Goal: Task Accomplishment & Management: Manage account settings

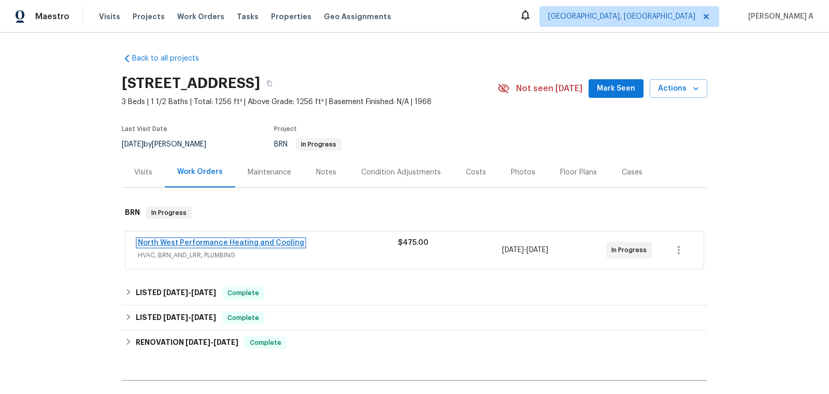
click at [185, 243] on link "North West Performance Heating and Cooling" at bounding box center [221, 242] width 166 height 7
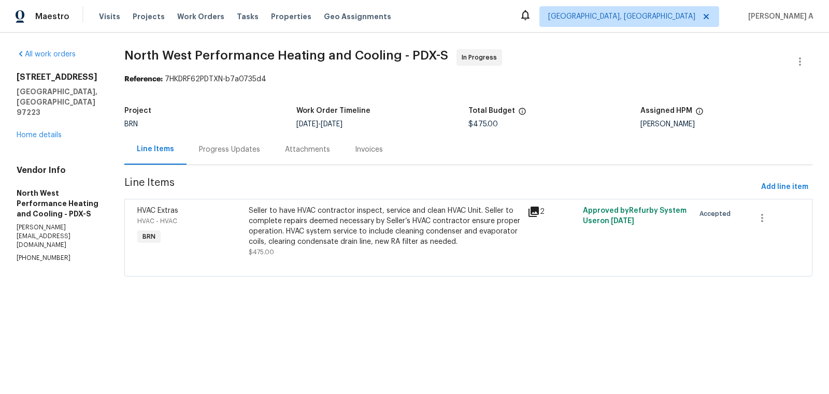
click at [242, 150] on div "Progress Updates" at bounding box center [229, 150] width 61 height 10
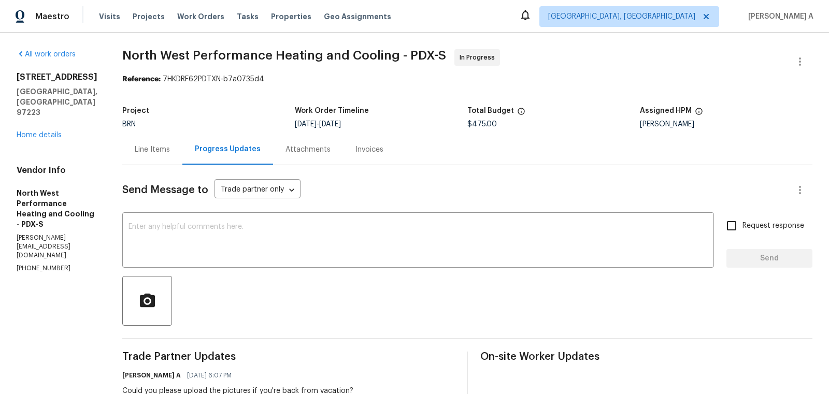
click at [170, 151] on div "Line Items" at bounding box center [152, 150] width 35 height 10
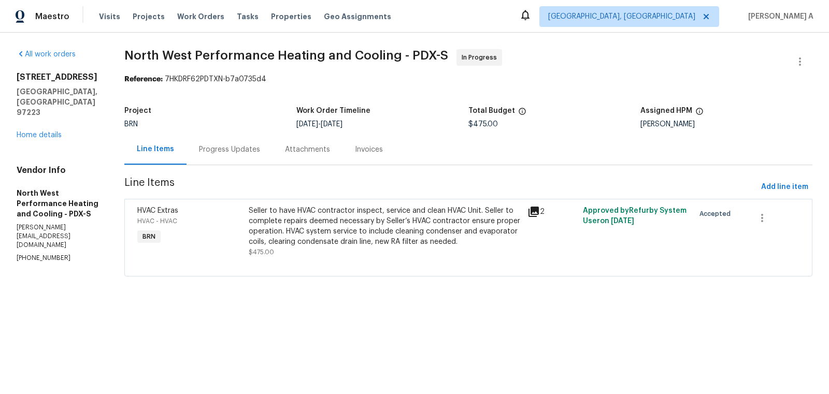
click at [260, 153] on div "Progress Updates" at bounding box center [229, 150] width 61 height 10
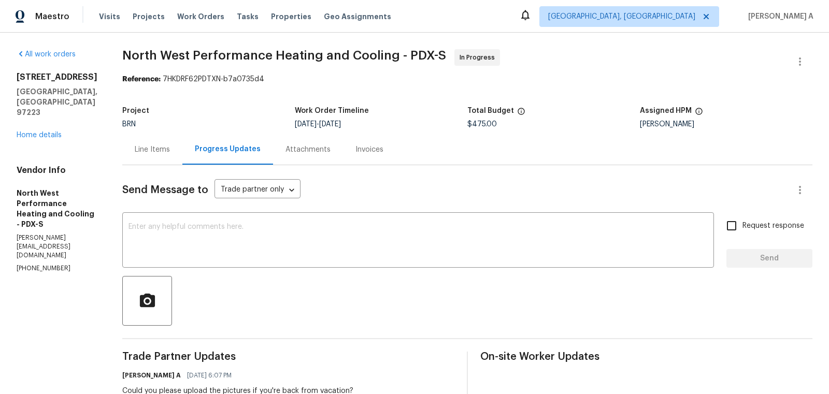
click at [170, 148] on div "Line Items" at bounding box center [152, 150] width 35 height 10
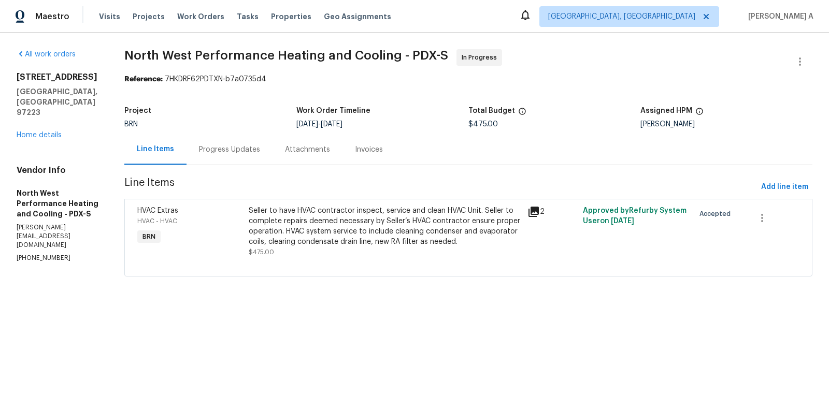
click at [439, 239] on div "Seller to have HVAC contractor inspect, service and clean HVAC Unit. Seller to …" at bounding box center [385, 226] width 272 height 41
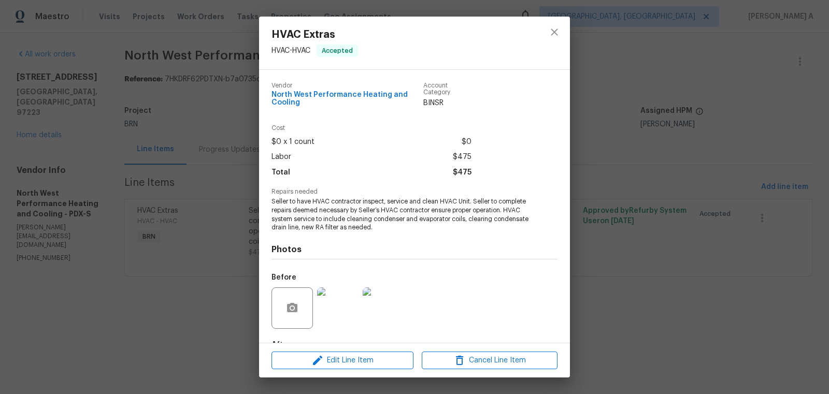
click at [349, 211] on span "Seller to have HVAC contractor inspect, service and clean HVAC Unit. Seller to …" at bounding box center [401, 214] width 258 height 35
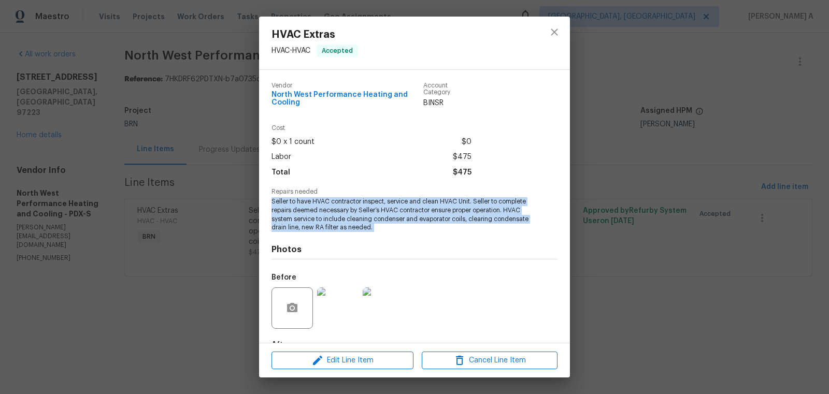
click at [349, 211] on span "Seller to have HVAC contractor inspect, service and clean HVAC Unit. Seller to …" at bounding box center [401, 214] width 258 height 35
click at [553, 31] on icon "close" at bounding box center [554, 31] width 7 height 7
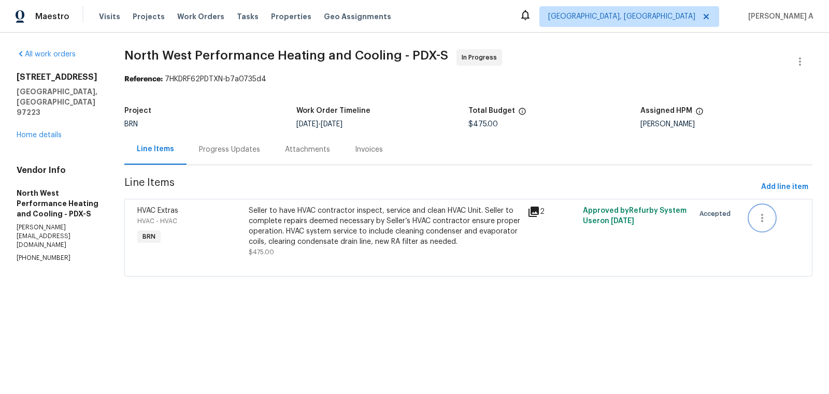
click at [766, 215] on icon "button" at bounding box center [762, 218] width 12 height 12
click at [652, 134] on div at bounding box center [414, 197] width 829 height 394
click at [805, 64] on icon "button" at bounding box center [800, 61] width 12 height 12
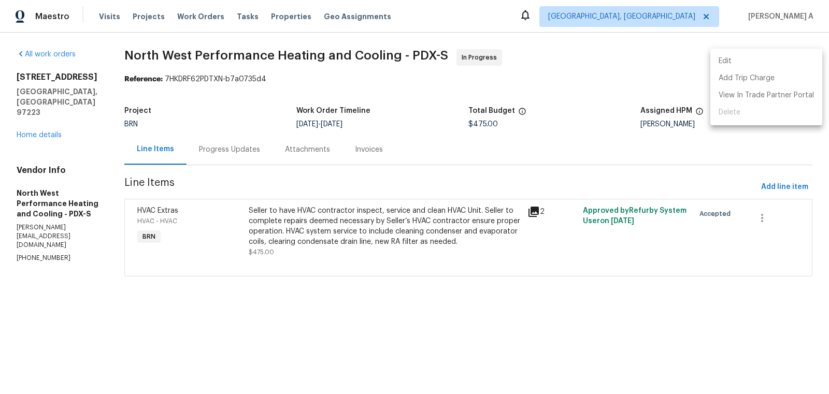
click at [770, 60] on li "Edit" at bounding box center [766, 61] width 112 height 17
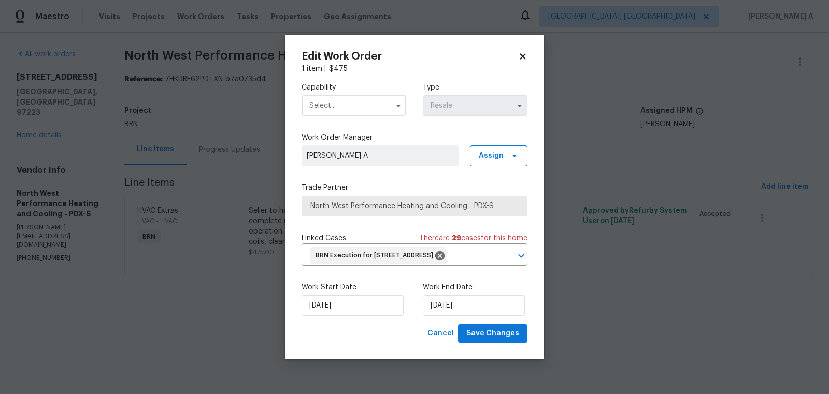
click at [338, 97] on input "text" at bounding box center [354, 105] width 105 height 21
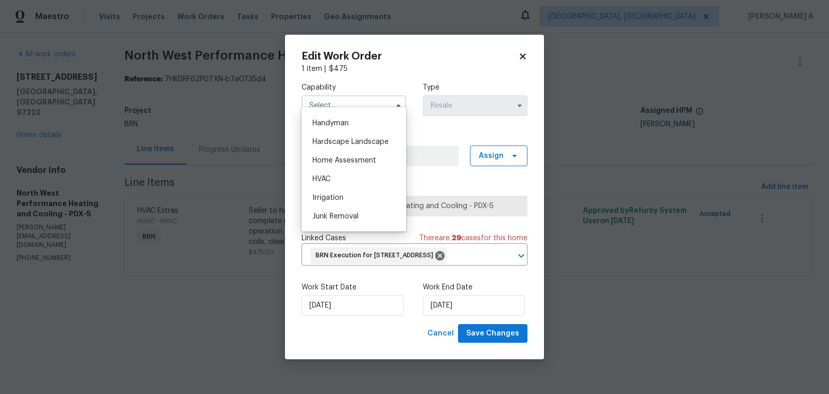
scroll to position [568, 0]
click at [337, 178] on div "HVAC" at bounding box center [353, 177] width 99 height 19
type input "HVAC"
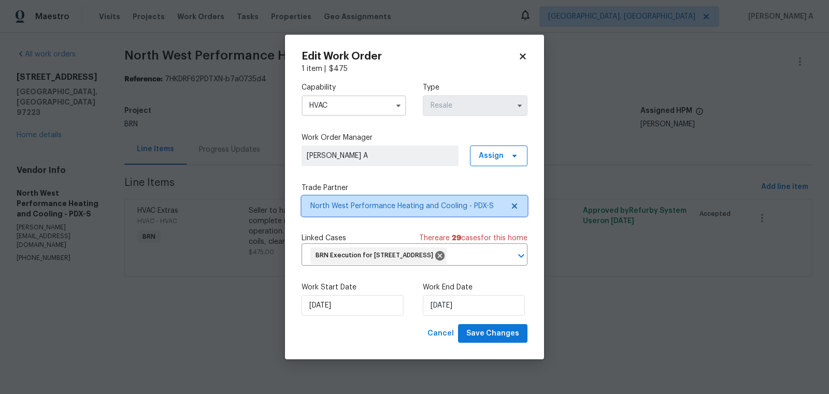
click at [514, 204] on icon at bounding box center [514, 206] width 5 height 5
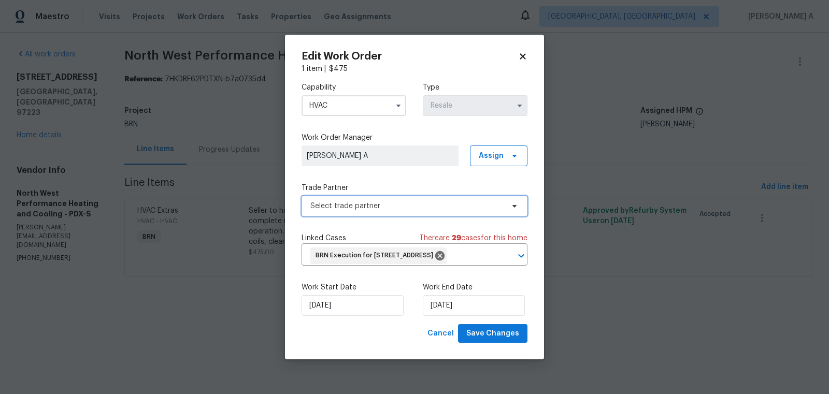
click at [408, 201] on span "Select trade partner" at bounding box center [406, 206] width 193 height 10
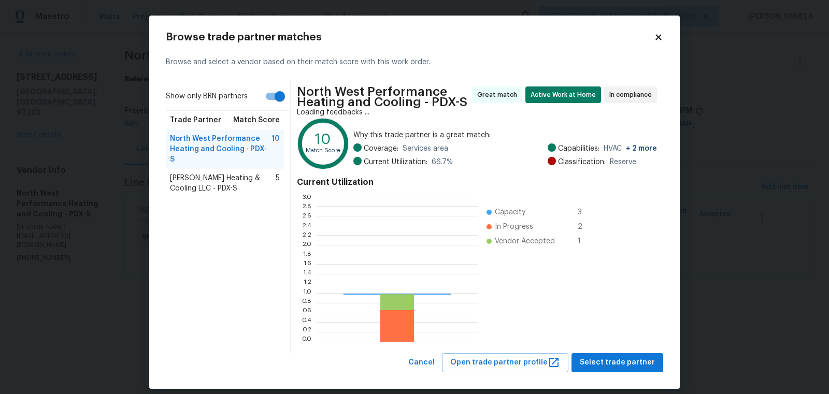
scroll to position [145, 161]
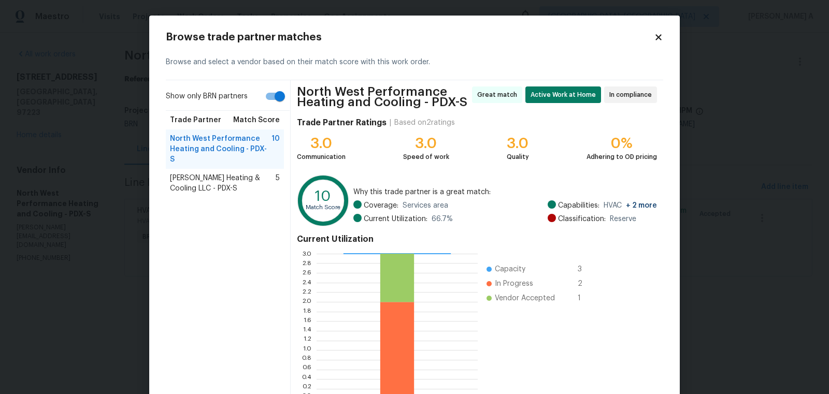
click at [192, 173] on span "[PERSON_NAME] Heating & Cooling LLC - PDX-S" at bounding box center [223, 183] width 106 height 21
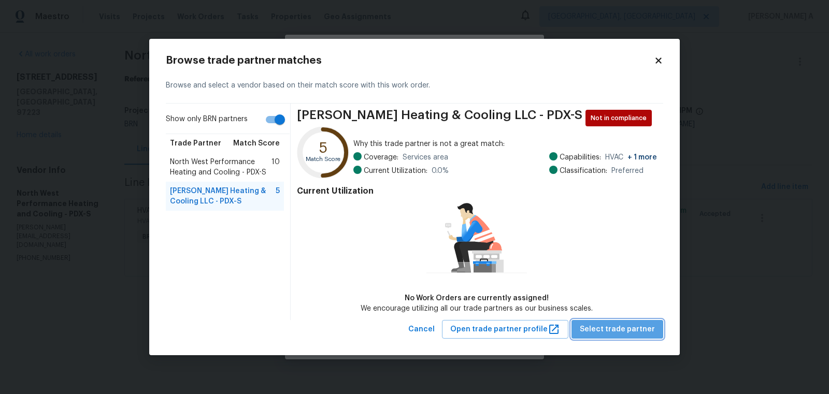
click at [625, 332] on span "Select trade partner" at bounding box center [617, 329] width 75 height 13
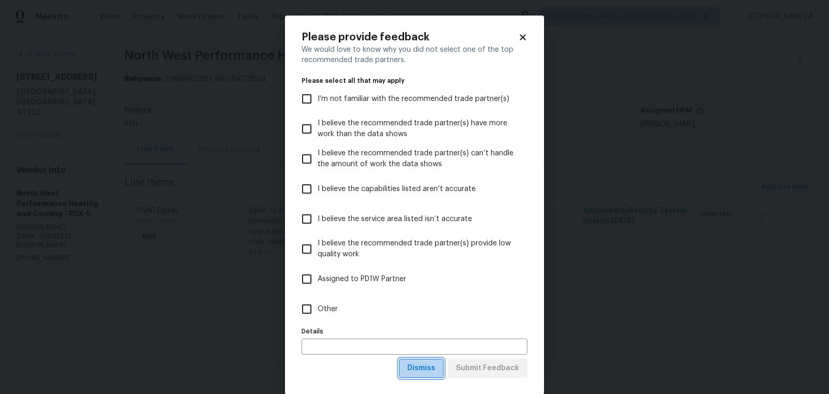
click at [425, 367] on span "Dismiss" at bounding box center [421, 368] width 28 height 13
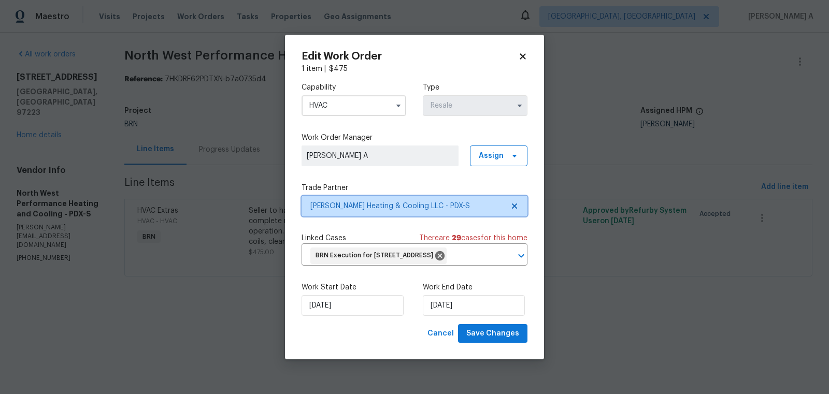
click at [516, 204] on icon at bounding box center [514, 206] width 5 height 5
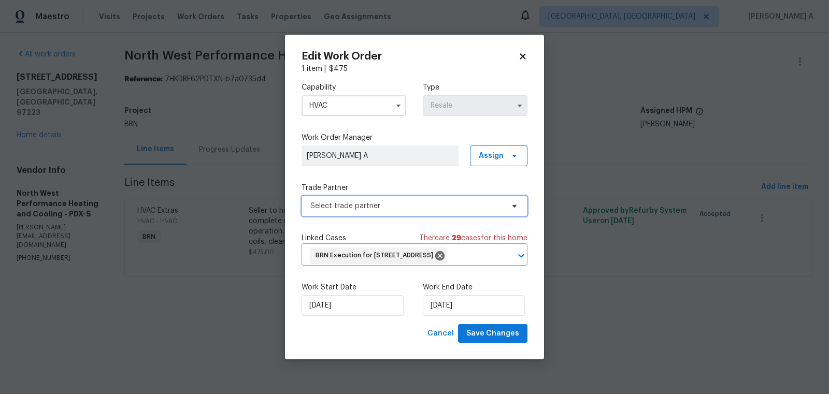
click at [431, 203] on span "Select trade partner" at bounding box center [415, 206] width 226 height 21
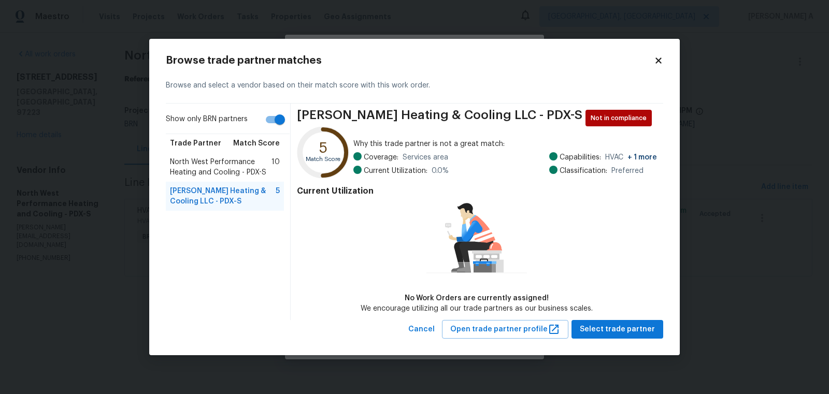
click at [218, 161] on span "North West Performance Heating and Cooling - PDX-S" at bounding box center [221, 167] width 102 height 21
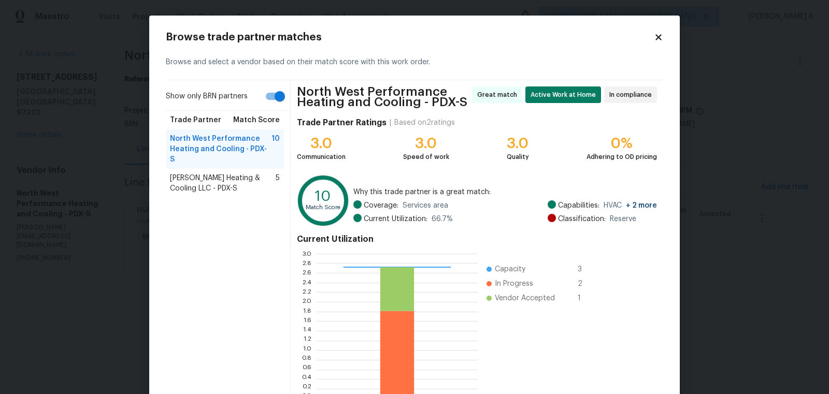
scroll to position [66, 0]
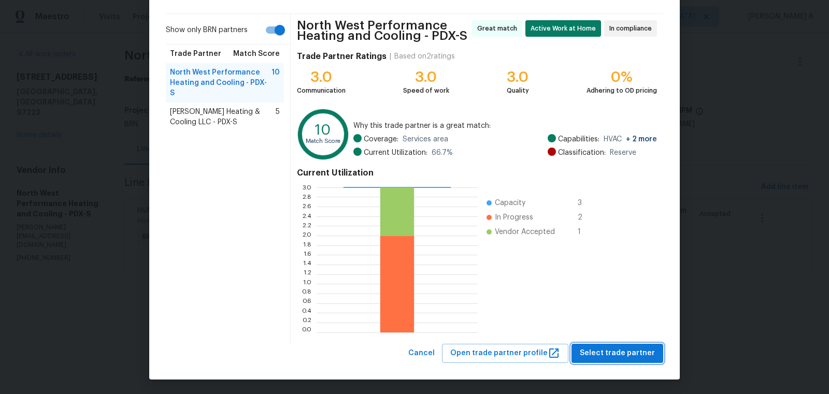
click at [619, 356] on span "Select trade partner" at bounding box center [617, 353] width 75 height 13
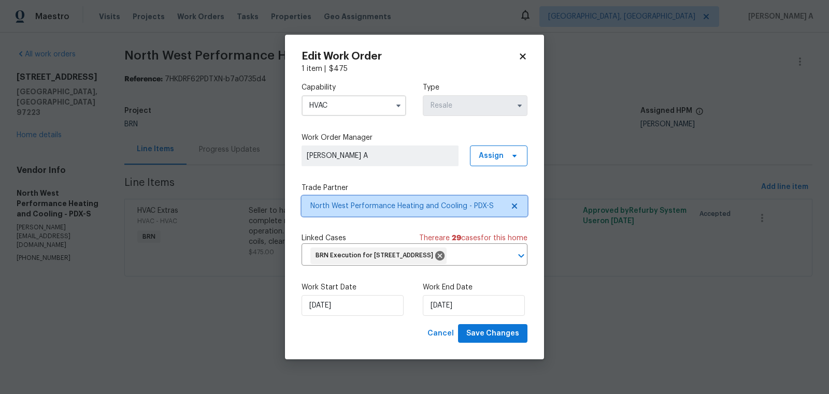
scroll to position [0, 0]
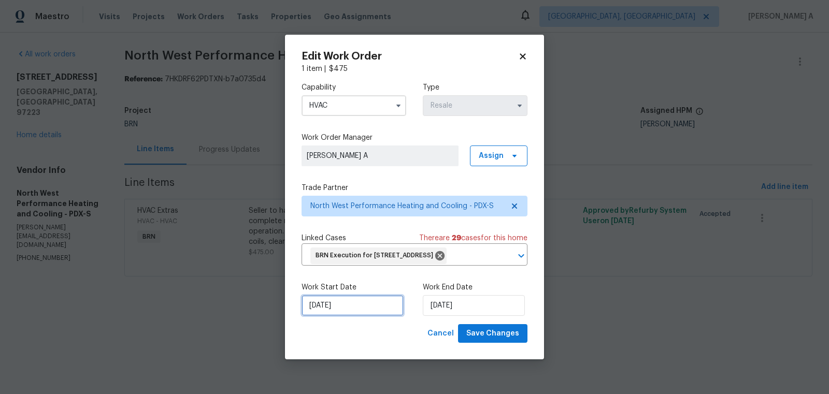
click at [361, 316] on input "[DATE]" at bounding box center [353, 305] width 102 height 21
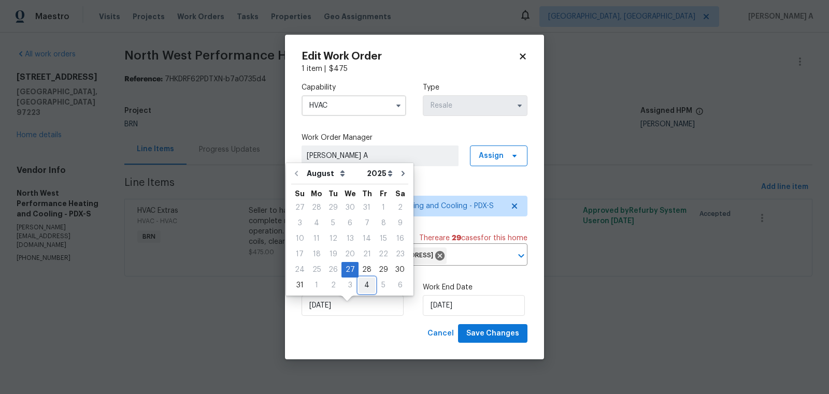
click at [362, 287] on div "4" at bounding box center [367, 285] width 17 height 15
type input "[DATE]"
select select "8"
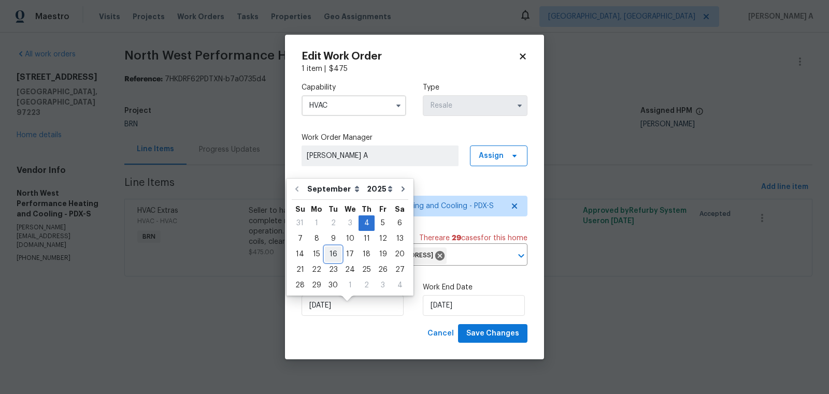
click at [331, 256] on div "16" at bounding box center [333, 254] width 17 height 15
type input "[DATE]"
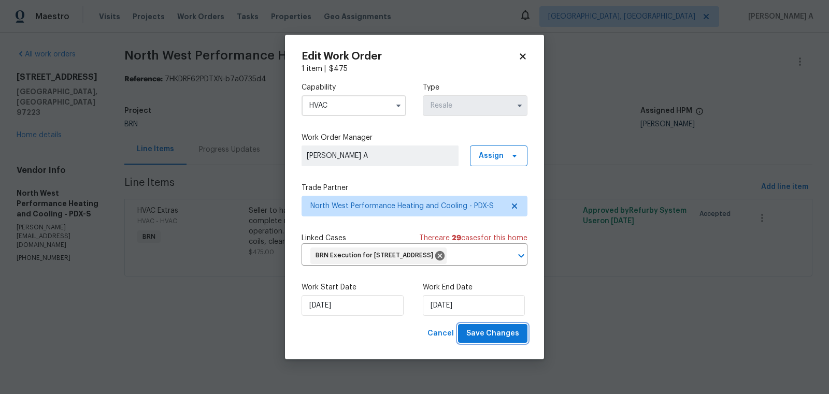
click at [488, 340] on span "Save Changes" at bounding box center [492, 333] width 53 height 13
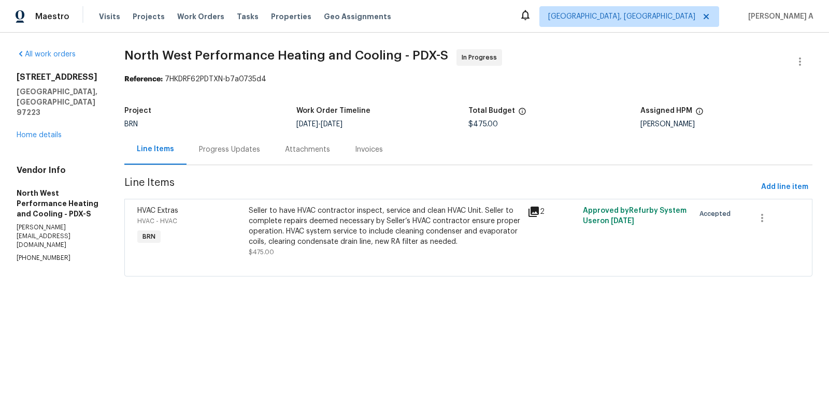
click at [273, 158] on div "Progress Updates" at bounding box center [230, 149] width 86 height 31
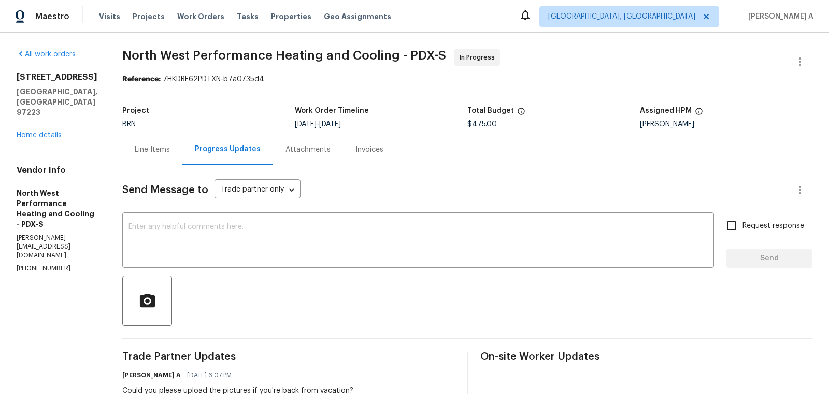
click at [182, 142] on div "Line Items" at bounding box center [152, 149] width 60 height 31
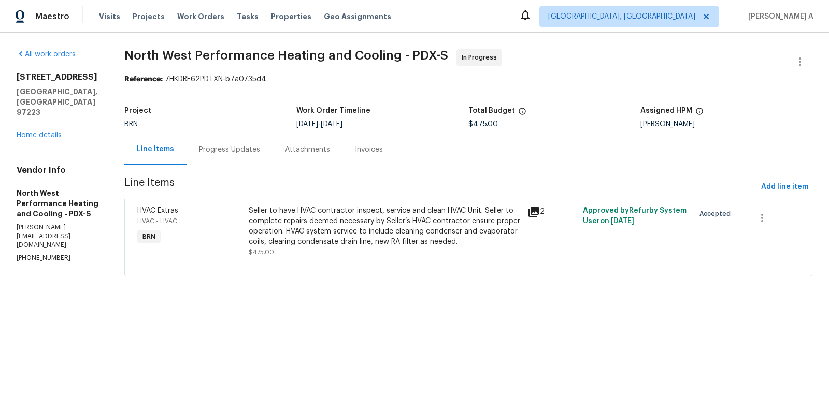
click at [392, 221] on div "Seller to have HVAC contractor inspect, service and clean HVAC Unit. Seller to …" at bounding box center [385, 226] width 272 height 41
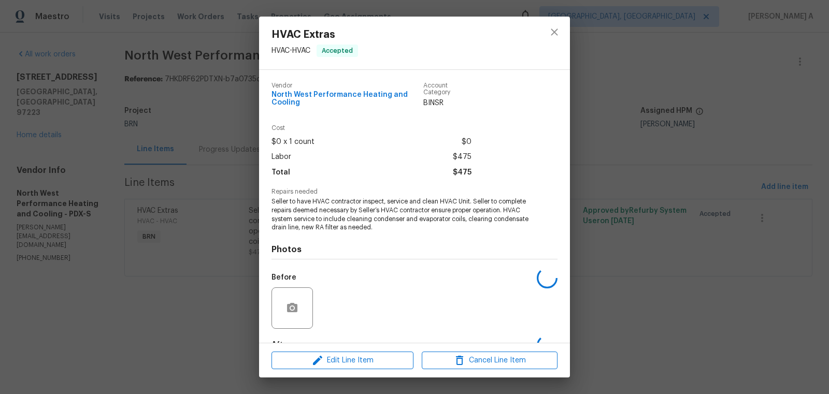
scroll to position [64, 0]
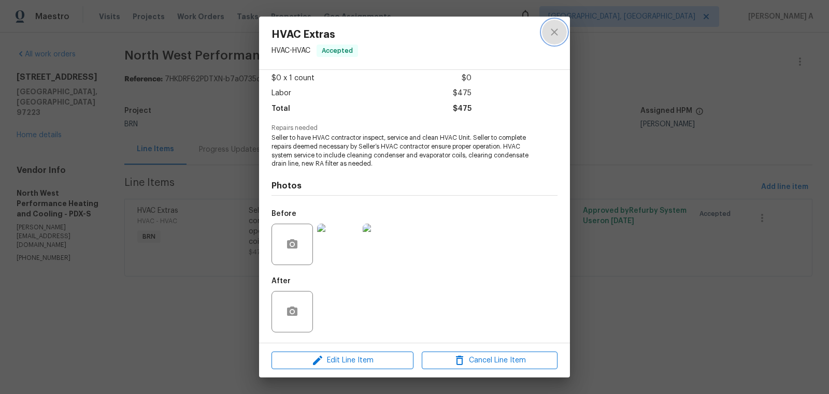
click at [552, 30] on icon "close" at bounding box center [554, 31] width 7 height 7
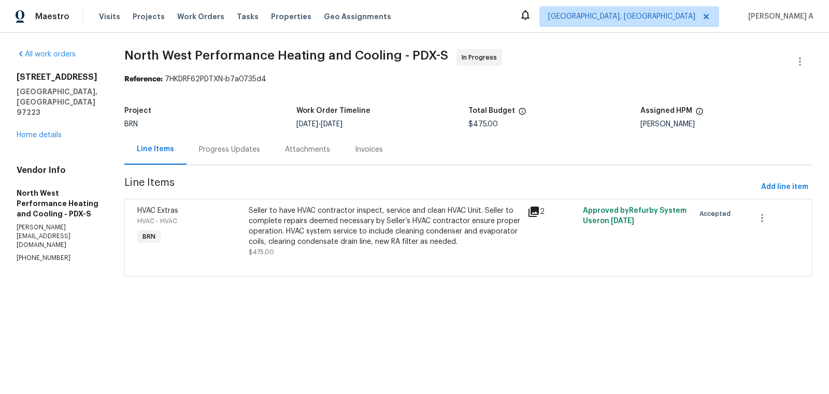
click at [398, 232] on div "Seller to have HVAC contractor inspect, service and clean HVAC Unit. Seller to …" at bounding box center [385, 226] width 272 height 41
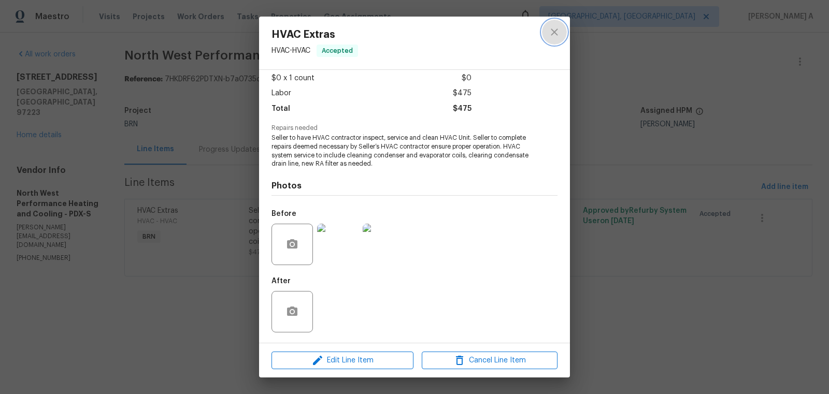
click at [556, 37] on icon "close" at bounding box center [554, 32] width 12 height 12
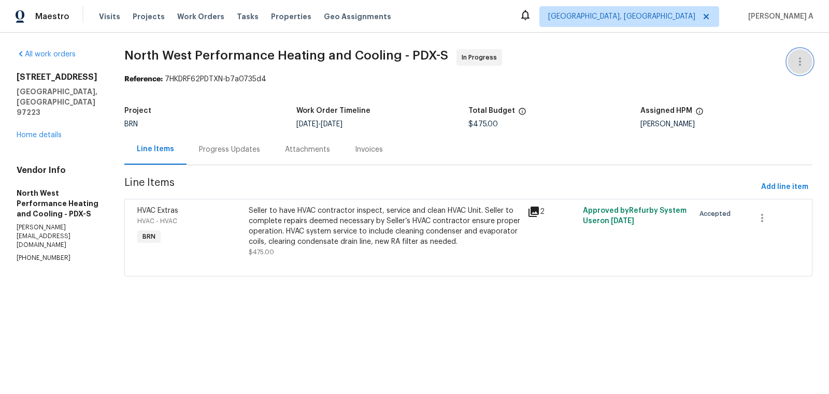
click at [801, 68] on button "button" at bounding box center [800, 61] width 25 height 25
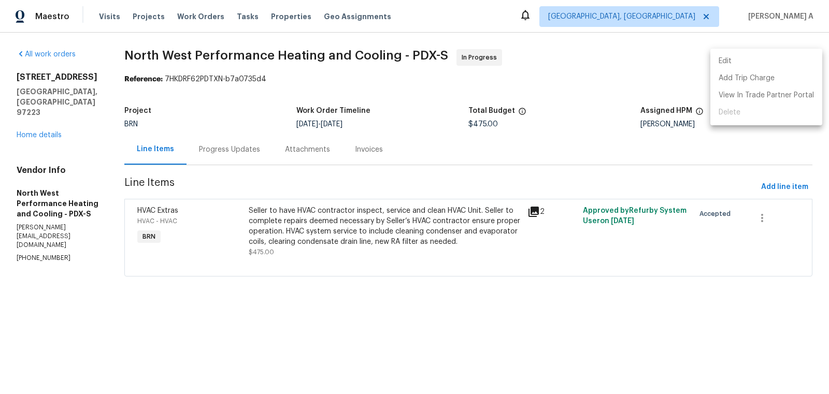
click at [786, 63] on li "Edit" at bounding box center [766, 61] width 112 height 17
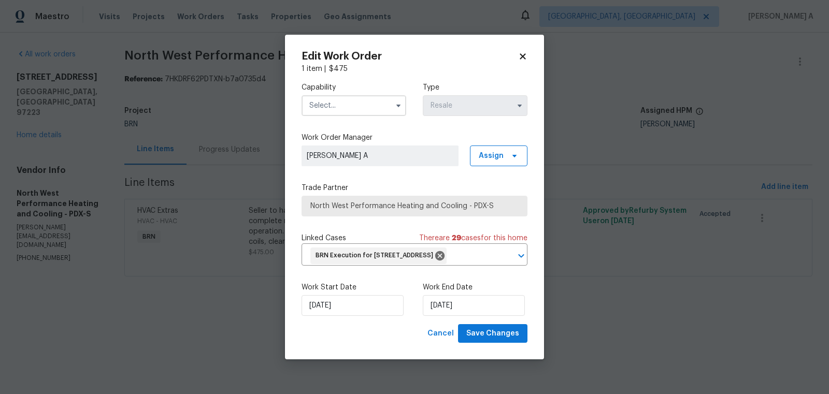
click at [368, 95] on input "text" at bounding box center [354, 105] width 105 height 21
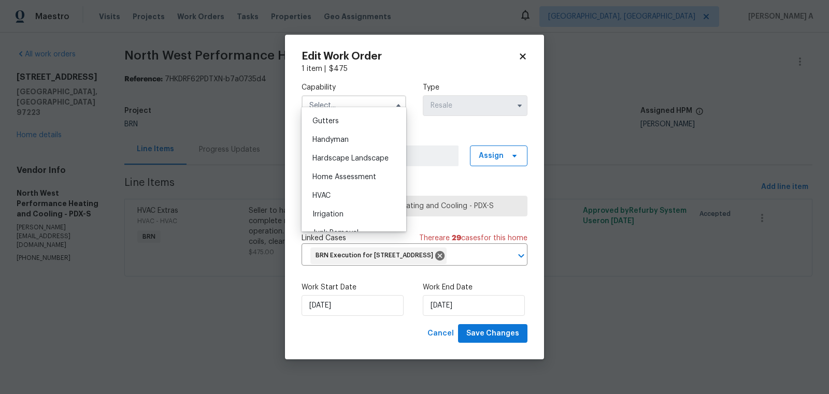
scroll to position [551, 0]
click at [336, 180] on div "Home Assessment" at bounding box center [353, 175] width 99 height 19
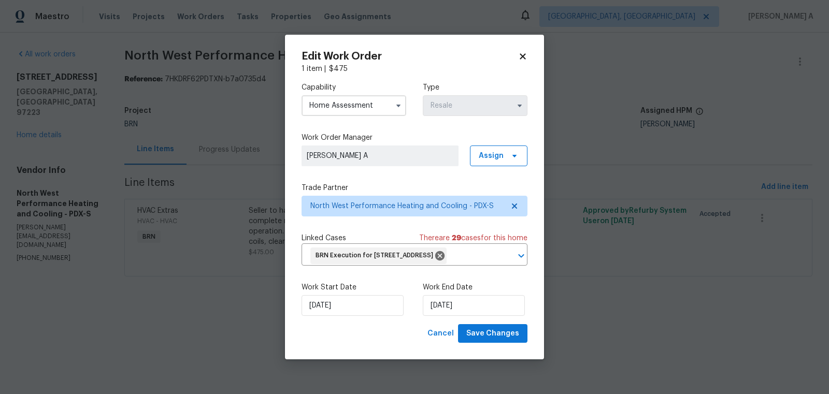
click at [370, 95] on input "Home Assessment" at bounding box center [354, 105] width 105 height 21
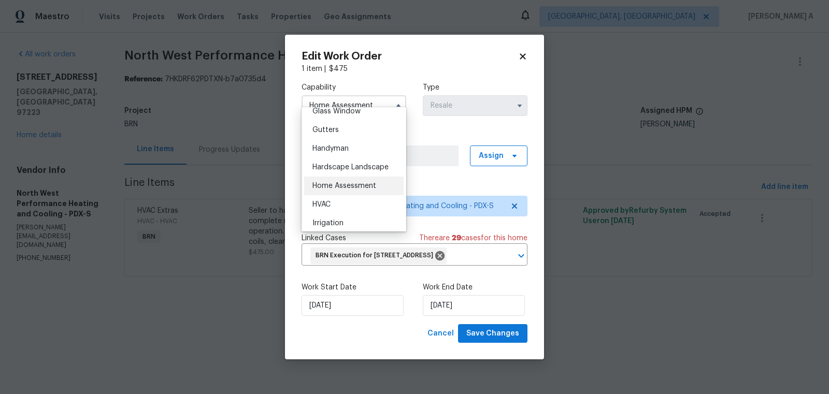
scroll to position [536, 0]
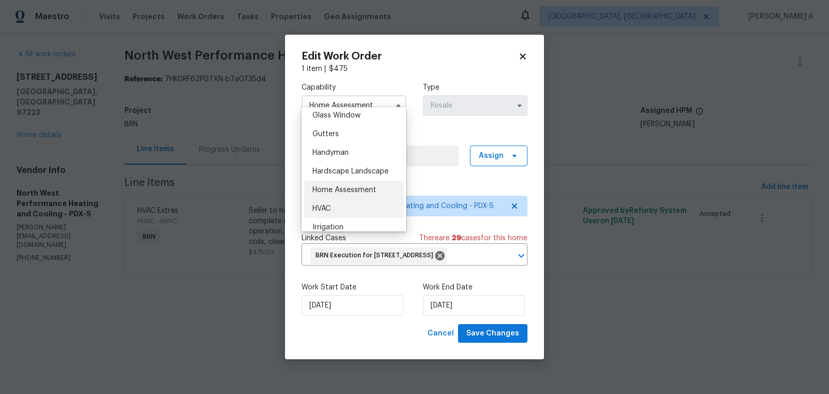
click at [344, 209] on div "HVAC" at bounding box center [353, 208] width 99 height 19
type input "HVAC"
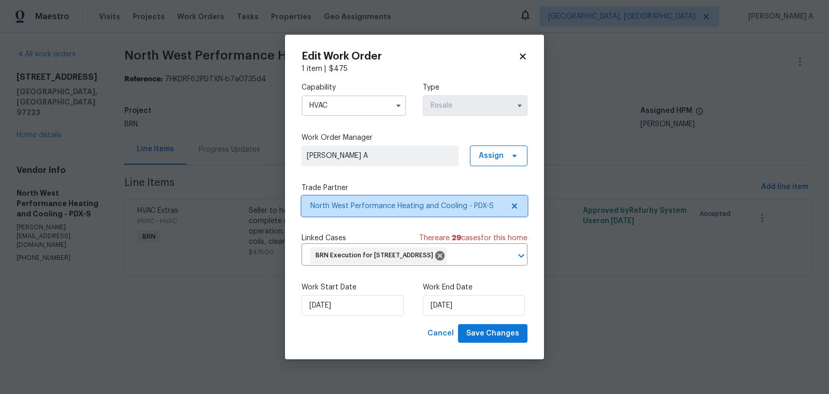
click at [509, 202] on span at bounding box center [512, 206] width 11 height 8
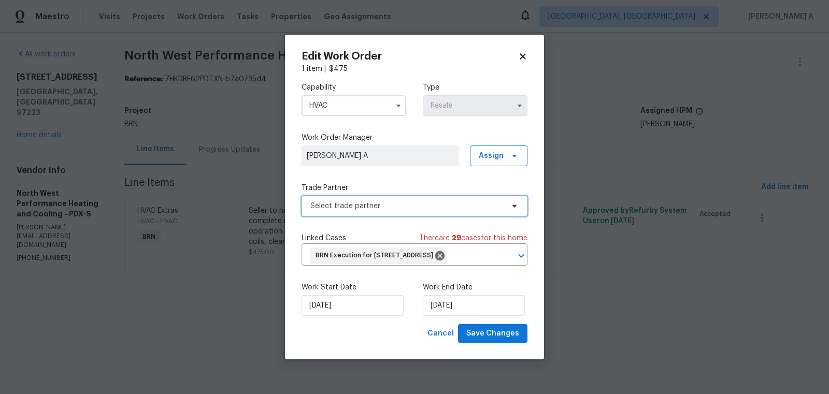
click at [445, 201] on span "Select trade partner" at bounding box center [406, 206] width 193 height 10
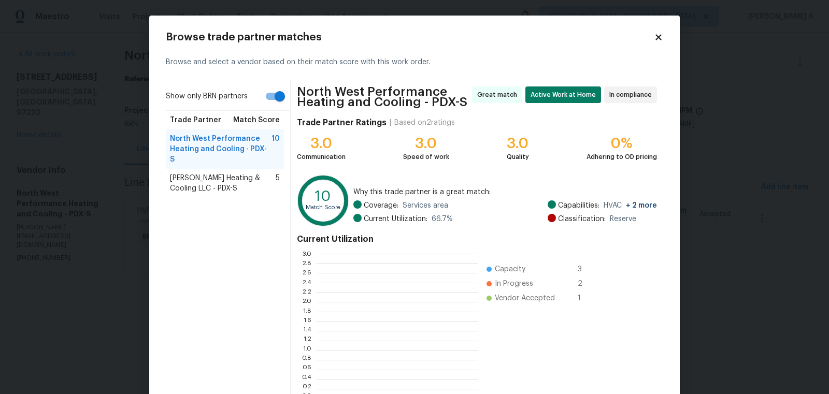
scroll to position [145, 161]
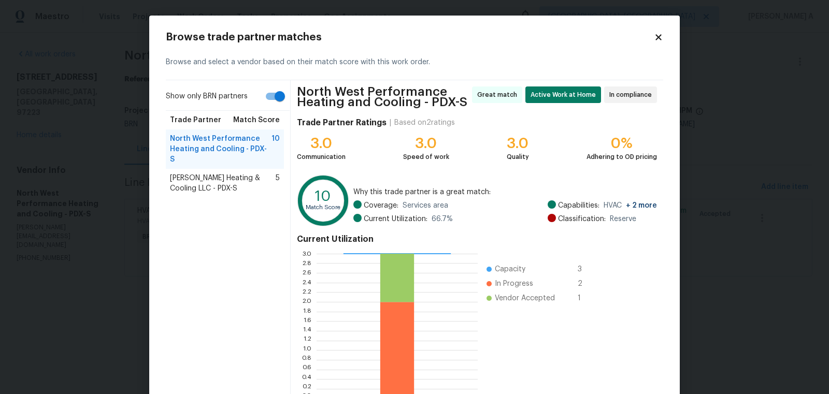
click at [206, 173] on span "[PERSON_NAME] Heating & Cooling LLC - PDX-S" at bounding box center [223, 183] width 106 height 21
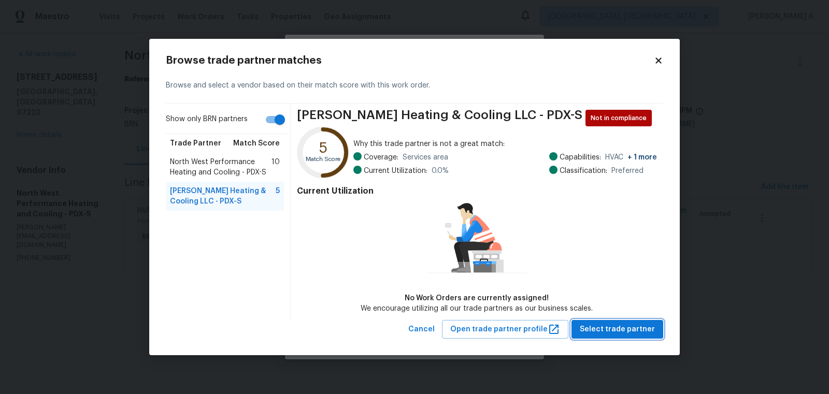
click at [617, 332] on span "Select trade partner" at bounding box center [617, 329] width 75 height 13
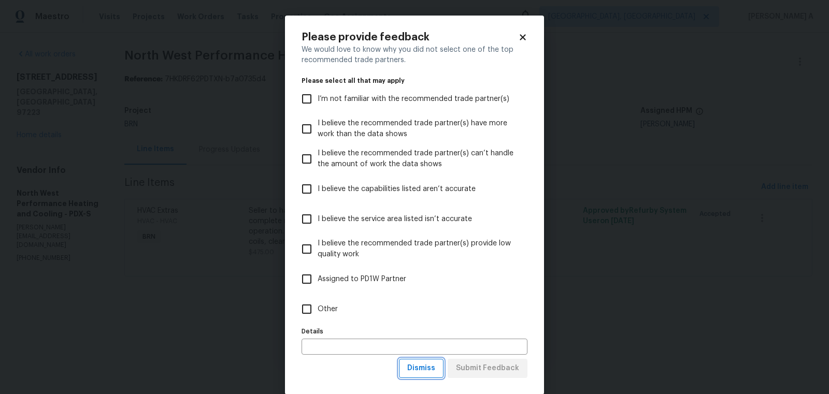
click at [424, 368] on span "Dismiss" at bounding box center [421, 368] width 28 height 13
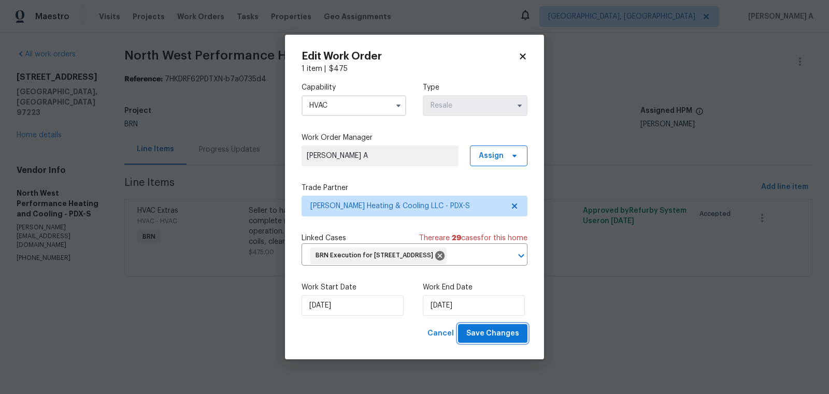
click at [506, 340] on span "Save Changes" at bounding box center [492, 333] width 53 height 13
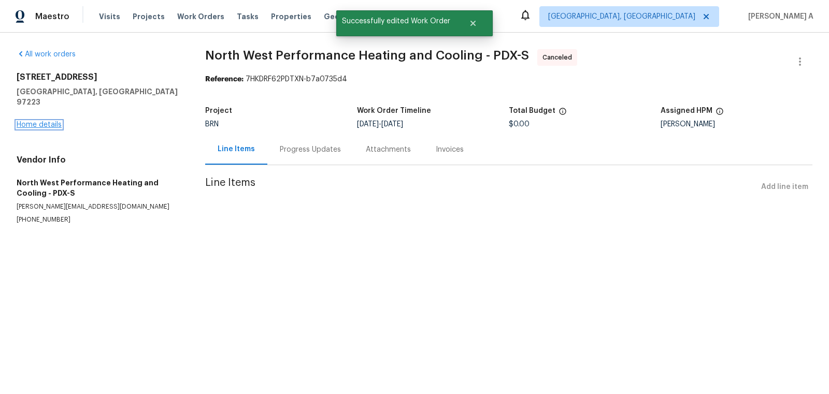
click at [30, 121] on link "Home details" at bounding box center [39, 124] width 45 height 7
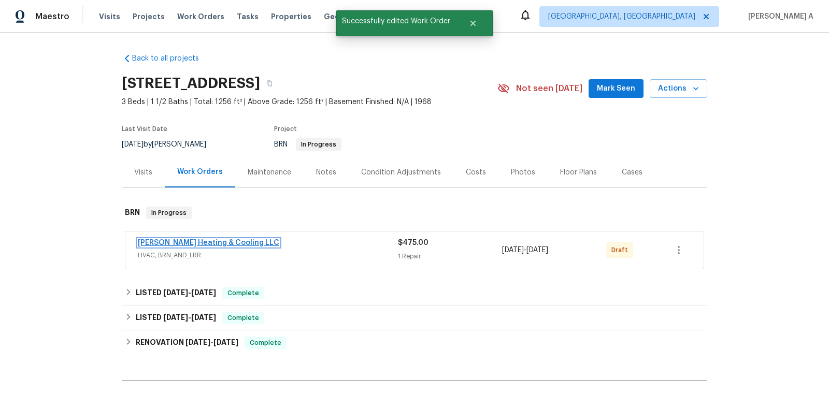
click at [187, 242] on link "[PERSON_NAME] Heating & Cooling LLC" at bounding box center [208, 242] width 141 height 7
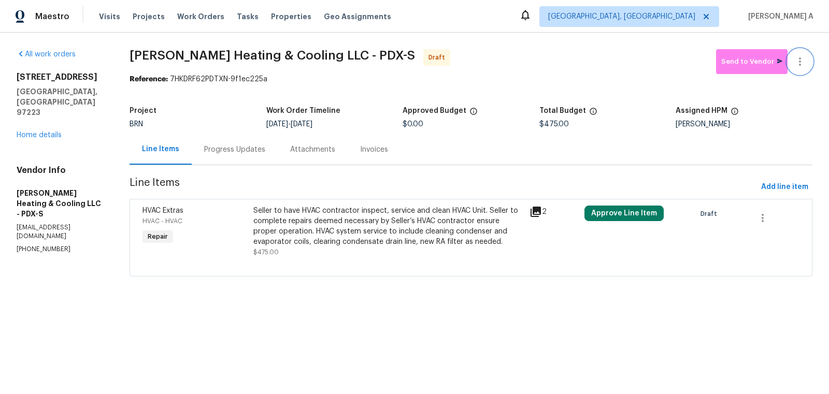
click at [804, 61] on icon "button" at bounding box center [800, 61] width 12 height 12
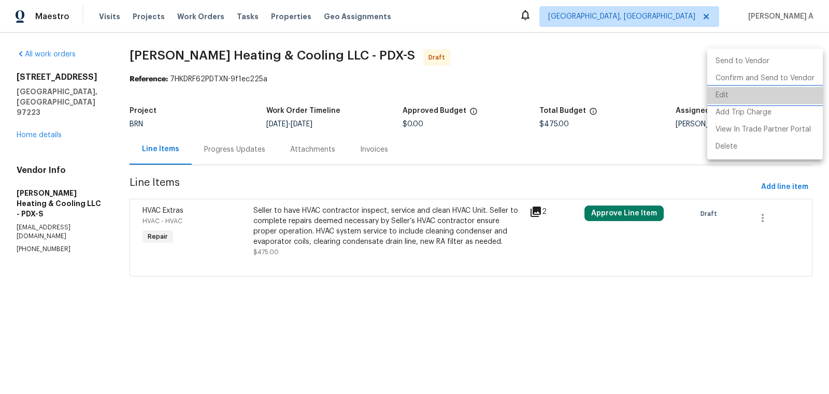
click at [783, 100] on li "Edit" at bounding box center [765, 95] width 116 height 17
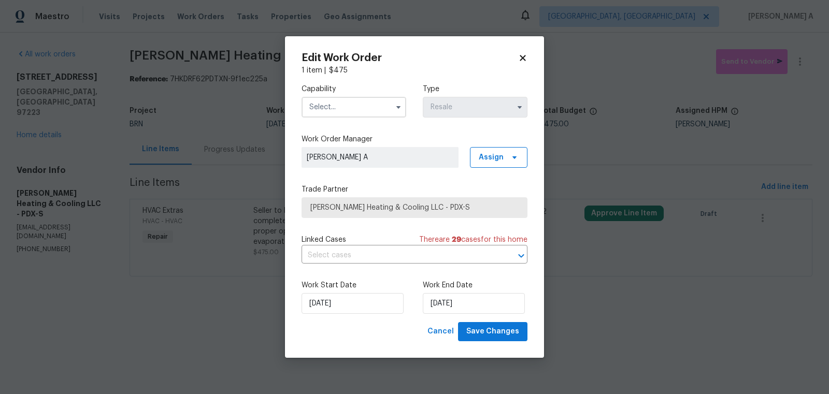
click at [372, 102] on input "text" at bounding box center [354, 107] width 105 height 21
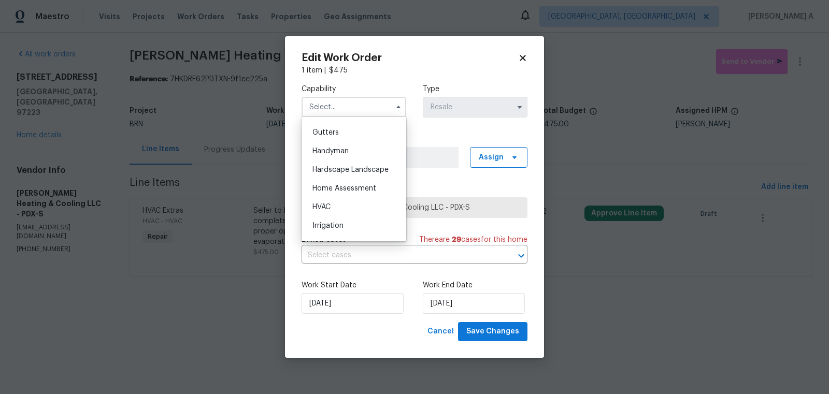
scroll to position [562, 0]
click at [354, 184] on div "HVAC" at bounding box center [353, 193] width 99 height 19
type input "HVAC"
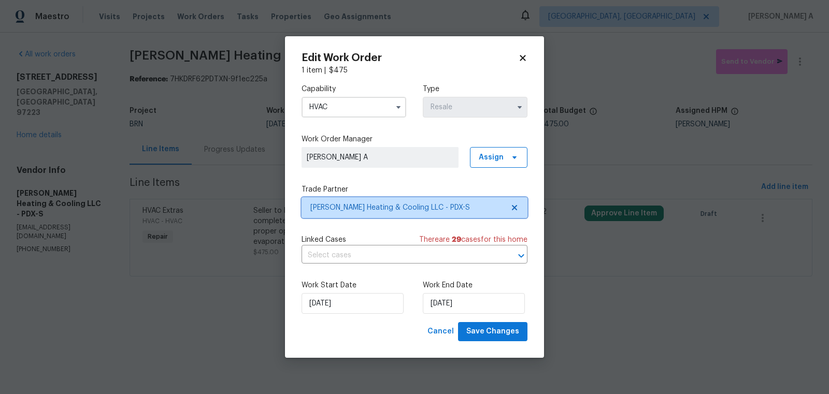
click at [515, 207] on icon at bounding box center [514, 207] width 5 height 5
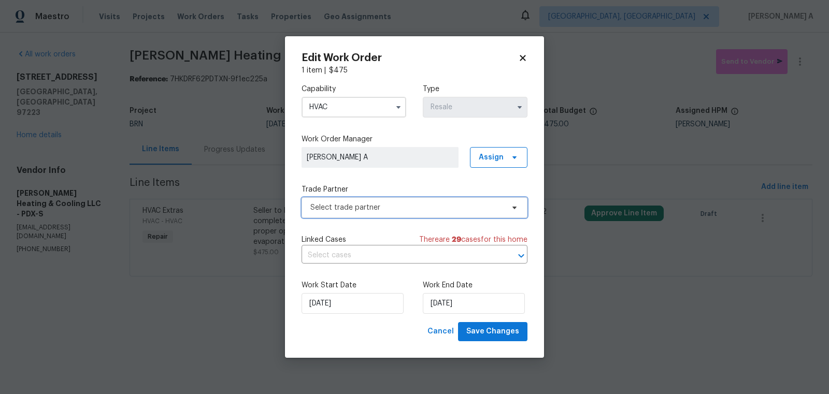
click at [455, 209] on span "Select trade partner" at bounding box center [406, 208] width 193 height 10
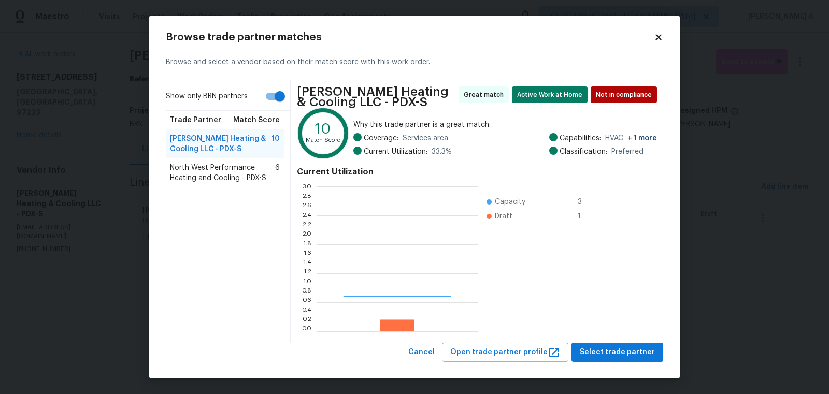
scroll to position [145, 161]
click at [213, 184] on div "North West Performance Heating and Cooling - PDX-S 6" at bounding box center [225, 173] width 118 height 29
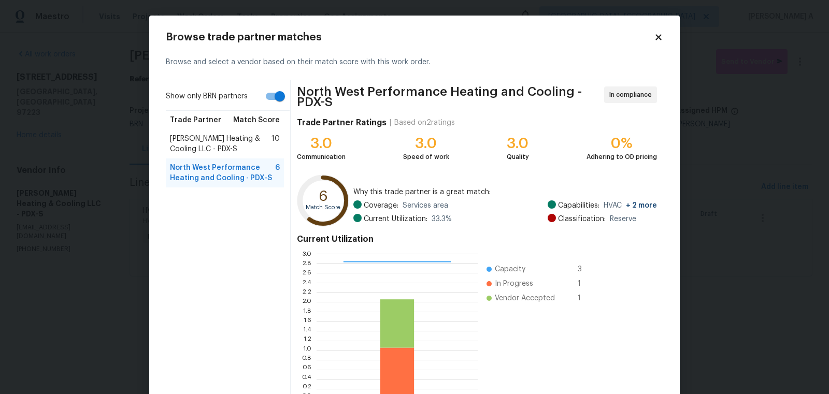
scroll to position [66, 0]
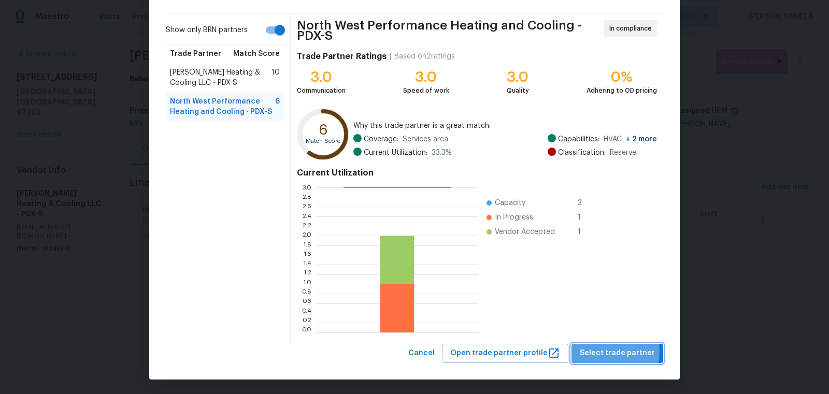
click at [612, 351] on span "Select trade partner" at bounding box center [617, 353] width 75 height 13
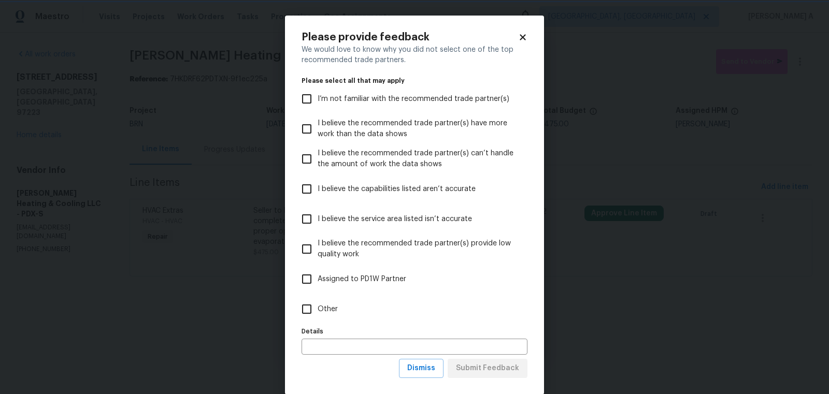
scroll to position [0, 0]
click at [428, 369] on span "Dismiss" at bounding box center [421, 368] width 28 height 13
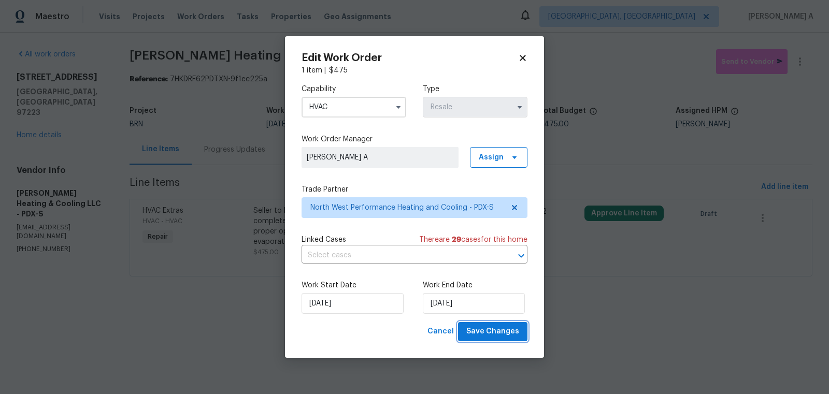
click at [482, 327] on span "Save Changes" at bounding box center [492, 331] width 53 height 13
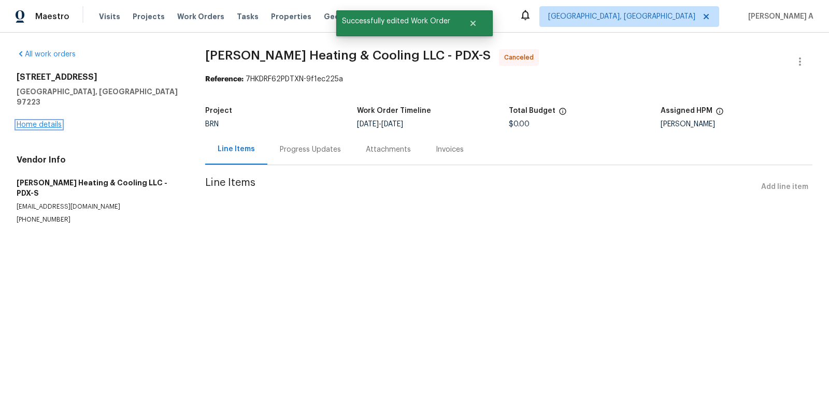
click at [46, 121] on link "Home details" at bounding box center [39, 124] width 45 height 7
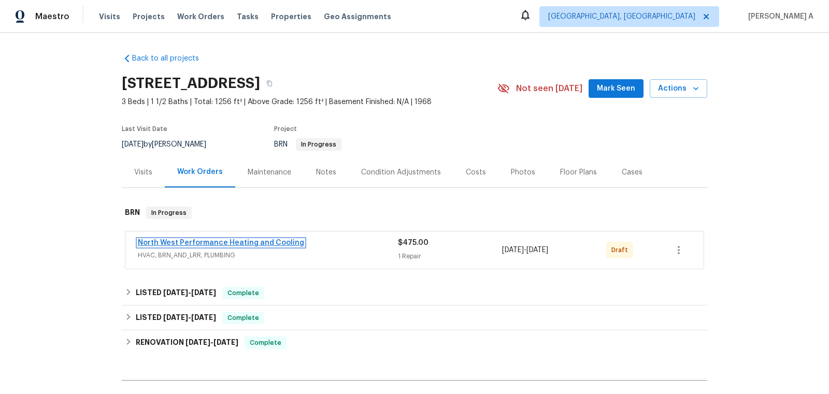
click at [239, 239] on link "North West Performance Heating and Cooling" at bounding box center [221, 242] width 166 height 7
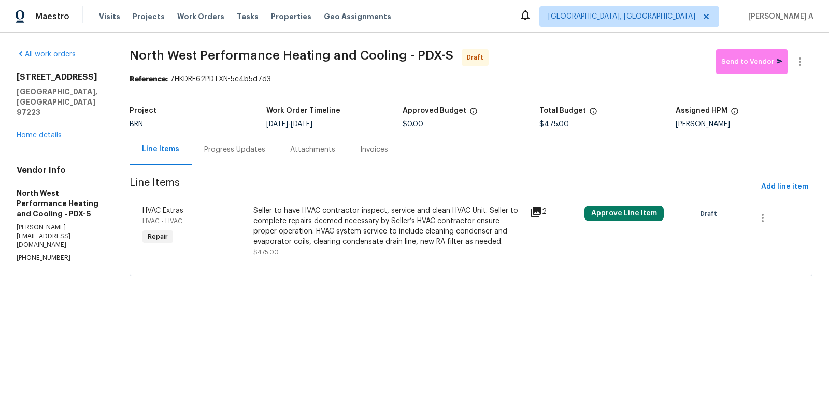
click at [237, 149] on div "Progress Updates" at bounding box center [234, 150] width 61 height 10
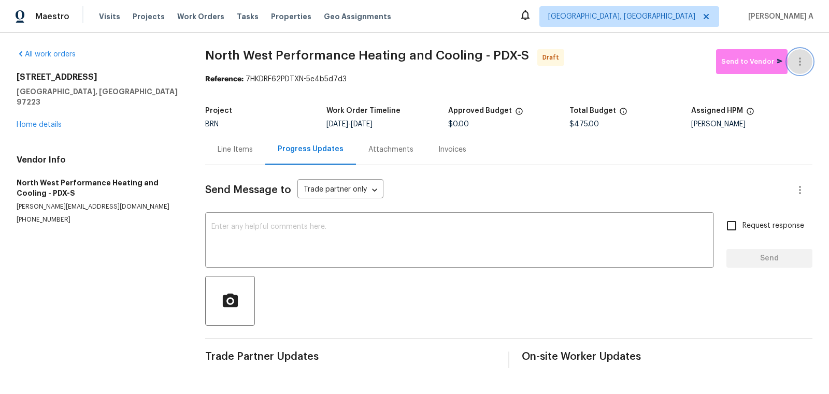
click at [806, 61] on button "button" at bounding box center [800, 61] width 25 height 25
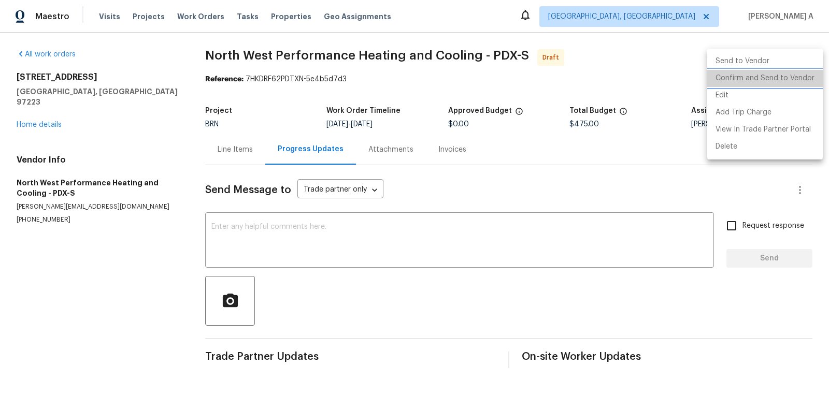
click at [805, 79] on li "Confirm and Send to Vendor" at bounding box center [765, 78] width 116 height 17
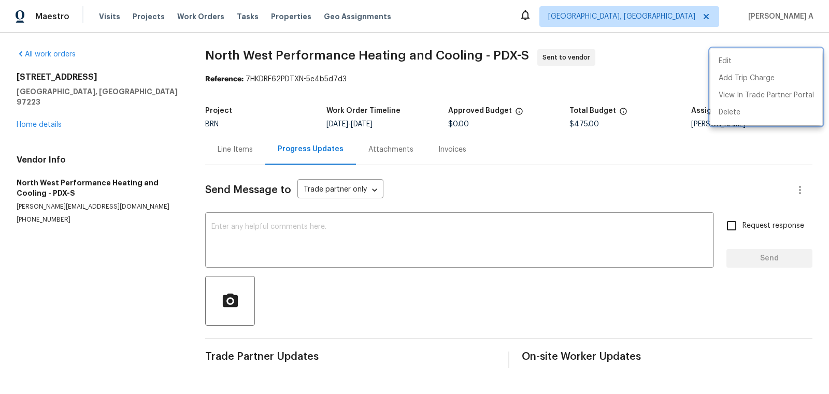
click at [419, 70] on div at bounding box center [414, 197] width 829 height 394
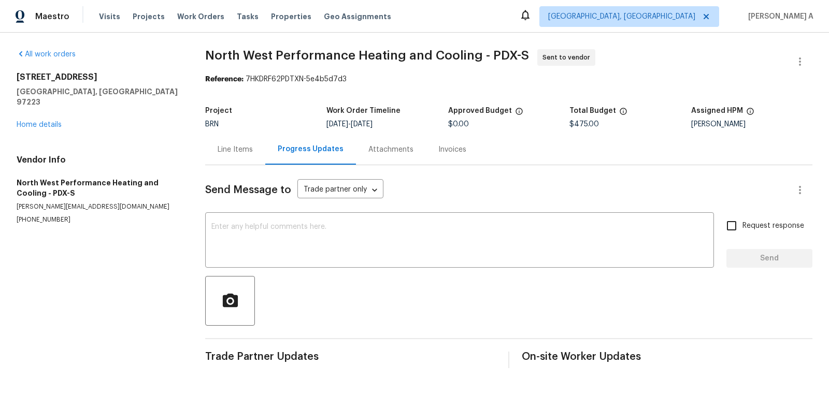
click at [229, 152] on div "Line Items" at bounding box center [235, 150] width 35 height 10
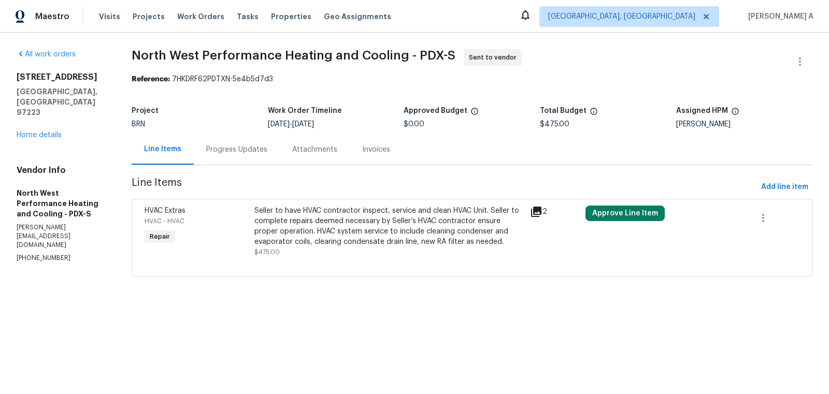
click at [401, 225] on div "Seller to have HVAC contractor inspect, service and clean HVAC Unit. Seller to …" at bounding box center [388, 226] width 269 height 41
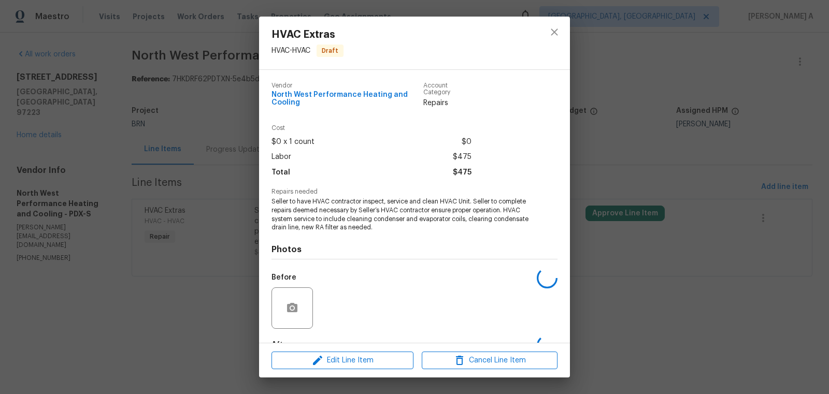
scroll to position [64, 0]
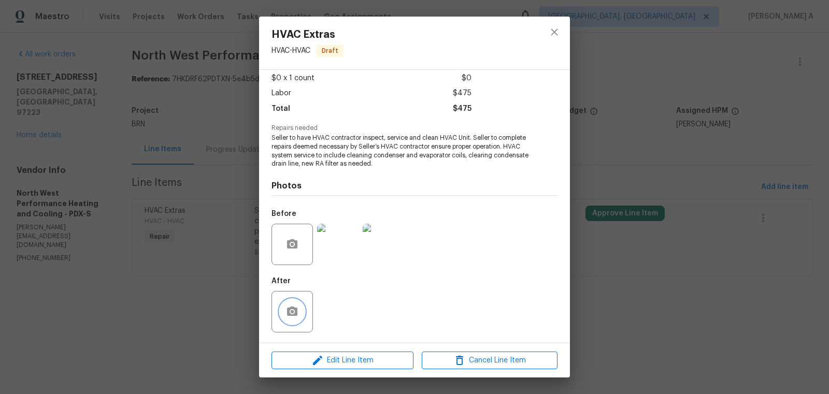
click at [303, 310] on button "button" at bounding box center [292, 311] width 25 height 25
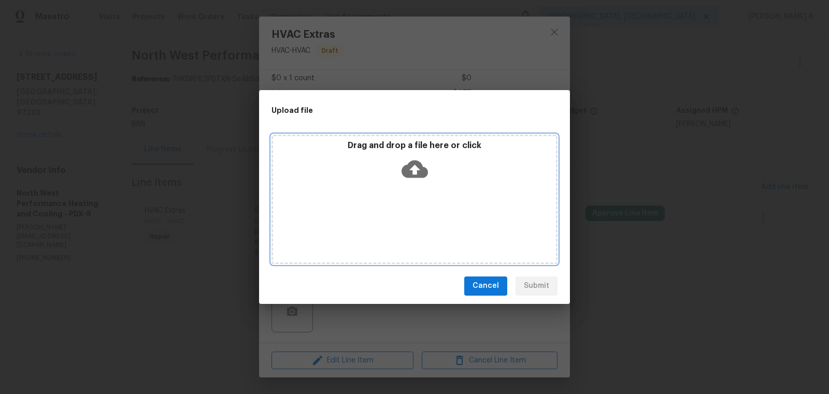
click at [418, 167] on icon at bounding box center [415, 169] width 26 height 18
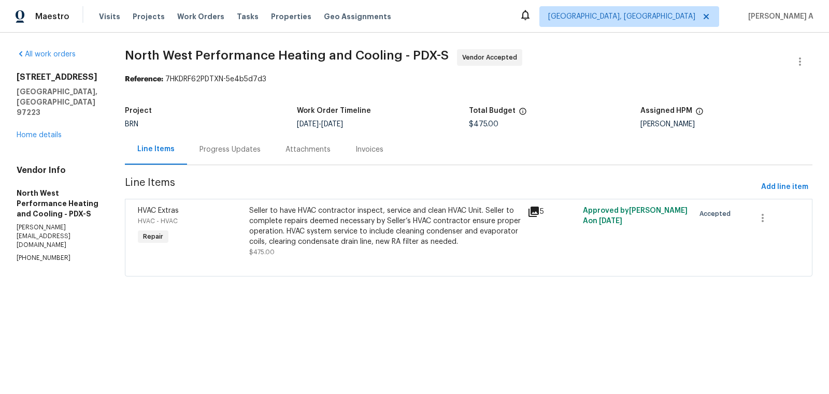
click at [487, 130] on div "Project BRN Work Order Timeline 9/16/2025 - 9/16/2025 Total Budget $475.00 Assi…" at bounding box center [469, 117] width 688 height 33
click at [799, 63] on icon "button" at bounding box center [800, 61] width 12 height 12
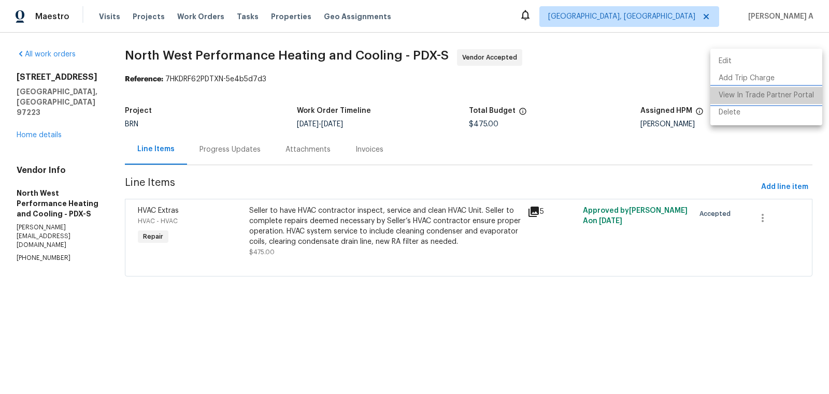
click at [792, 99] on li "View In Trade Partner Portal" at bounding box center [766, 95] width 112 height 17
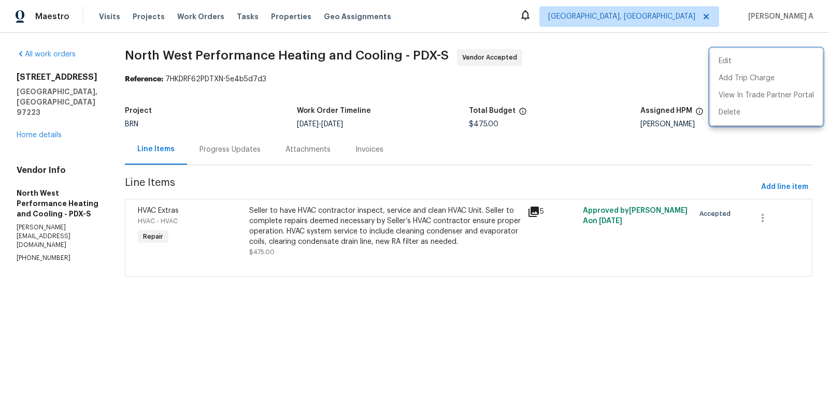
click at [614, 72] on div at bounding box center [414, 197] width 829 height 394
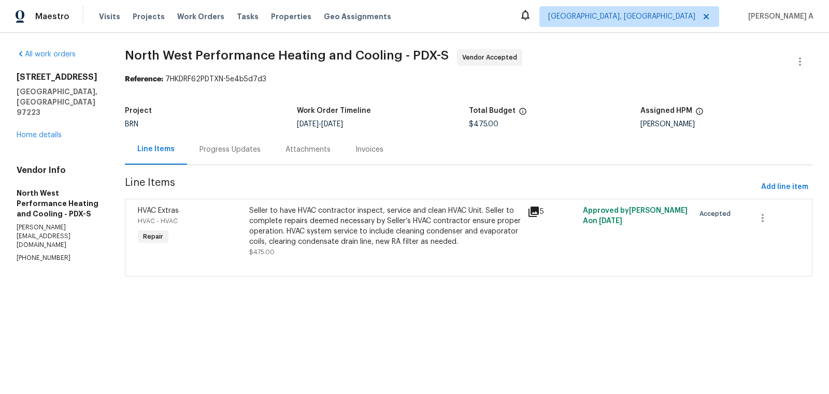
click at [352, 237] on div "Seller to have HVAC contractor inspect, service and clean HVAC Unit. Seller to …" at bounding box center [385, 226] width 272 height 41
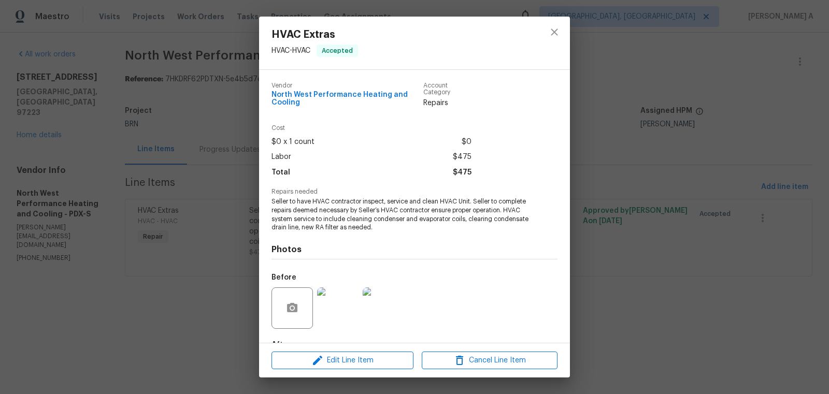
click at [341, 222] on span "Seller to have HVAC contractor inspect, service and clean HVAC Unit. Seller to …" at bounding box center [401, 214] width 258 height 35
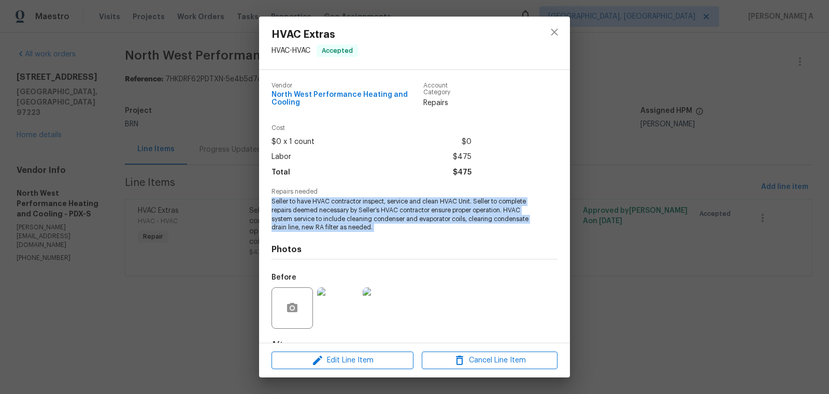
click at [341, 222] on span "Seller to have HVAC contractor inspect, service and clean HVAC Unit. Seller to …" at bounding box center [401, 214] width 258 height 35
copy span "Seller to have HVAC contractor inspect, service and clean HVAC Unit. Seller to …"
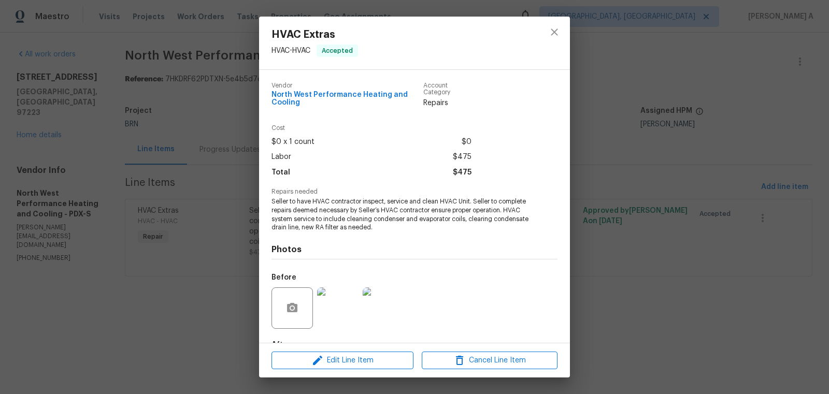
click at [330, 96] on span "North West Performance Heating and Cooling" at bounding box center [348, 99] width 152 height 16
copy span "North West Performance Heating and Cooling"
click at [337, 308] on img at bounding box center [337, 308] width 41 height 41
